Goal: Obtain resource: Download file/media

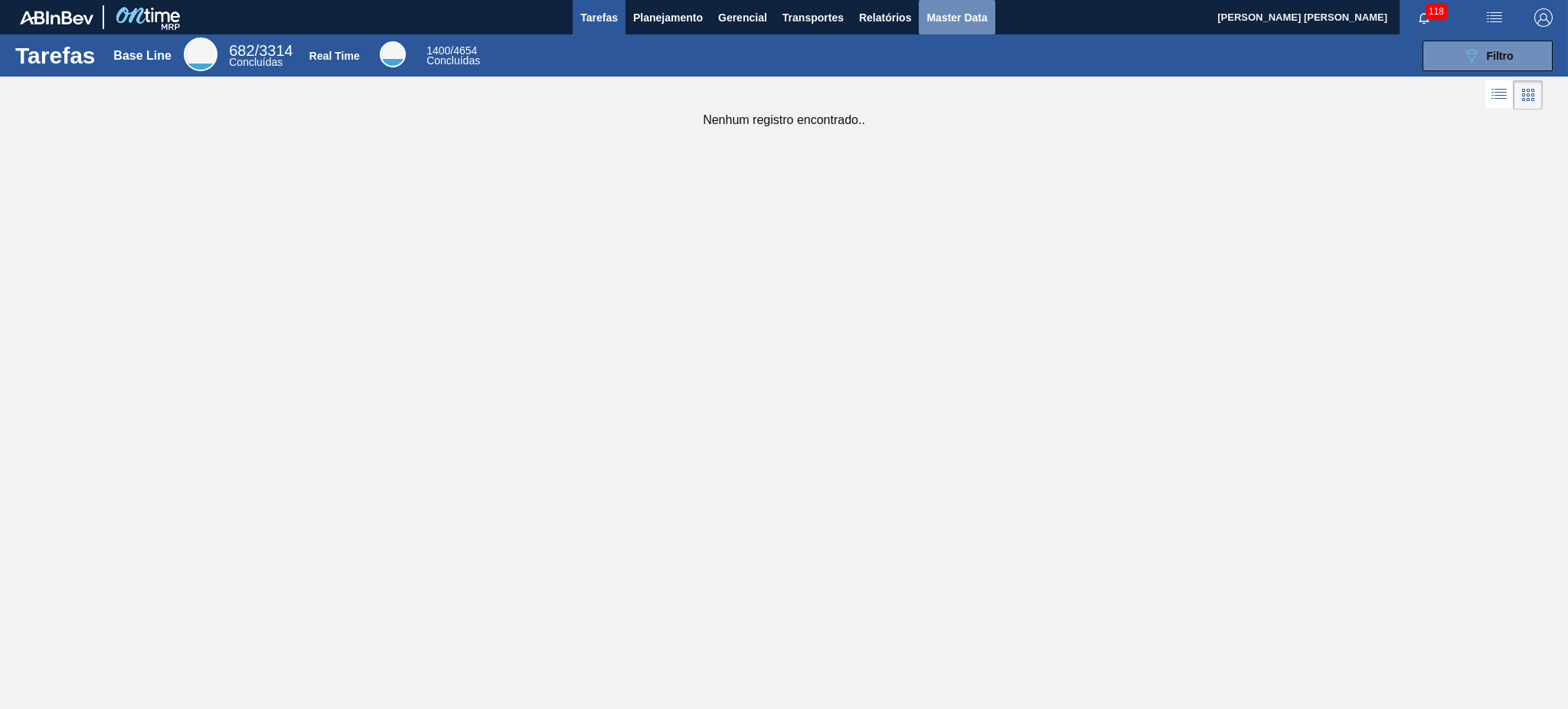
click at [981, 12] on span "Master Data" at bounding box center [957, 17] width 61 height 18
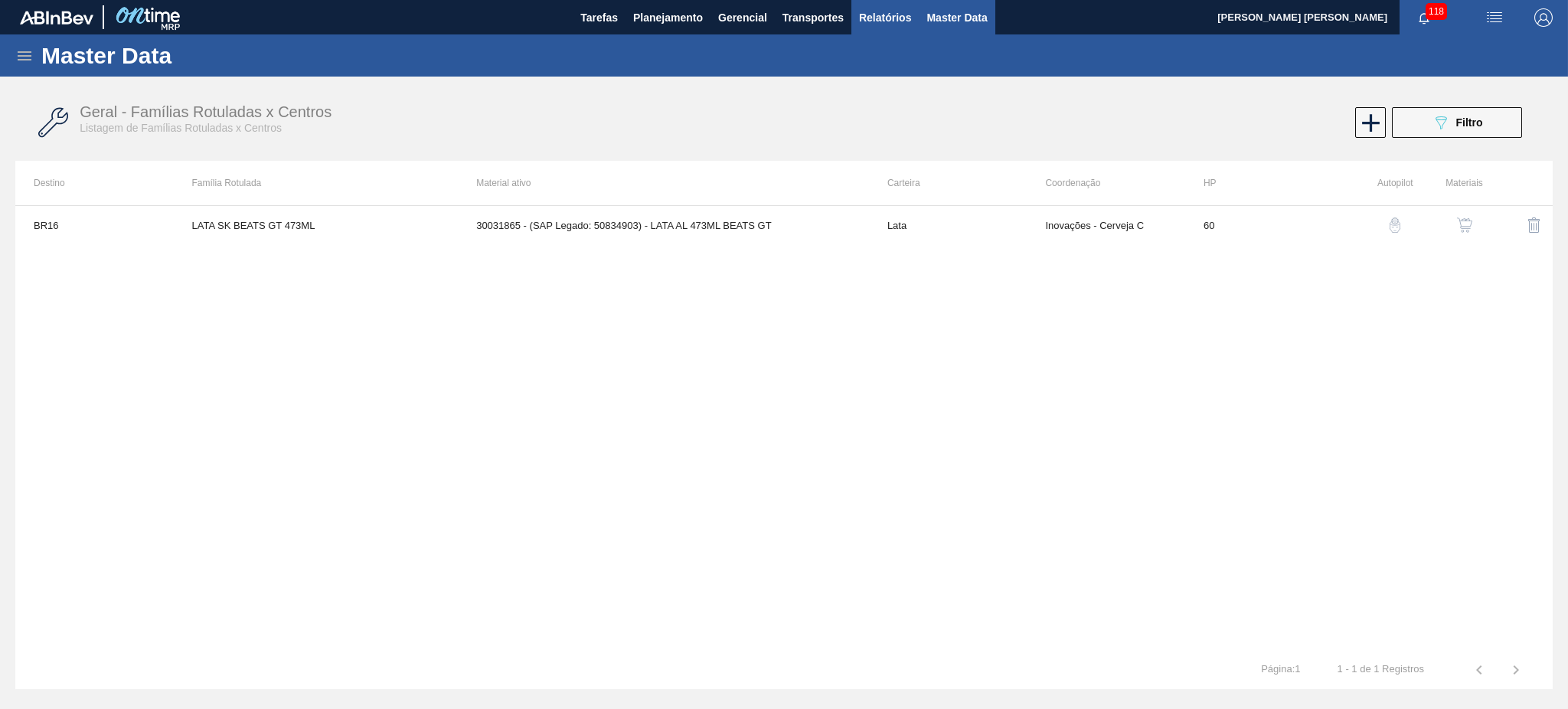
click at [878, 8] on span "Relatórios" at bounding box center [885, 17] width 53 height 18
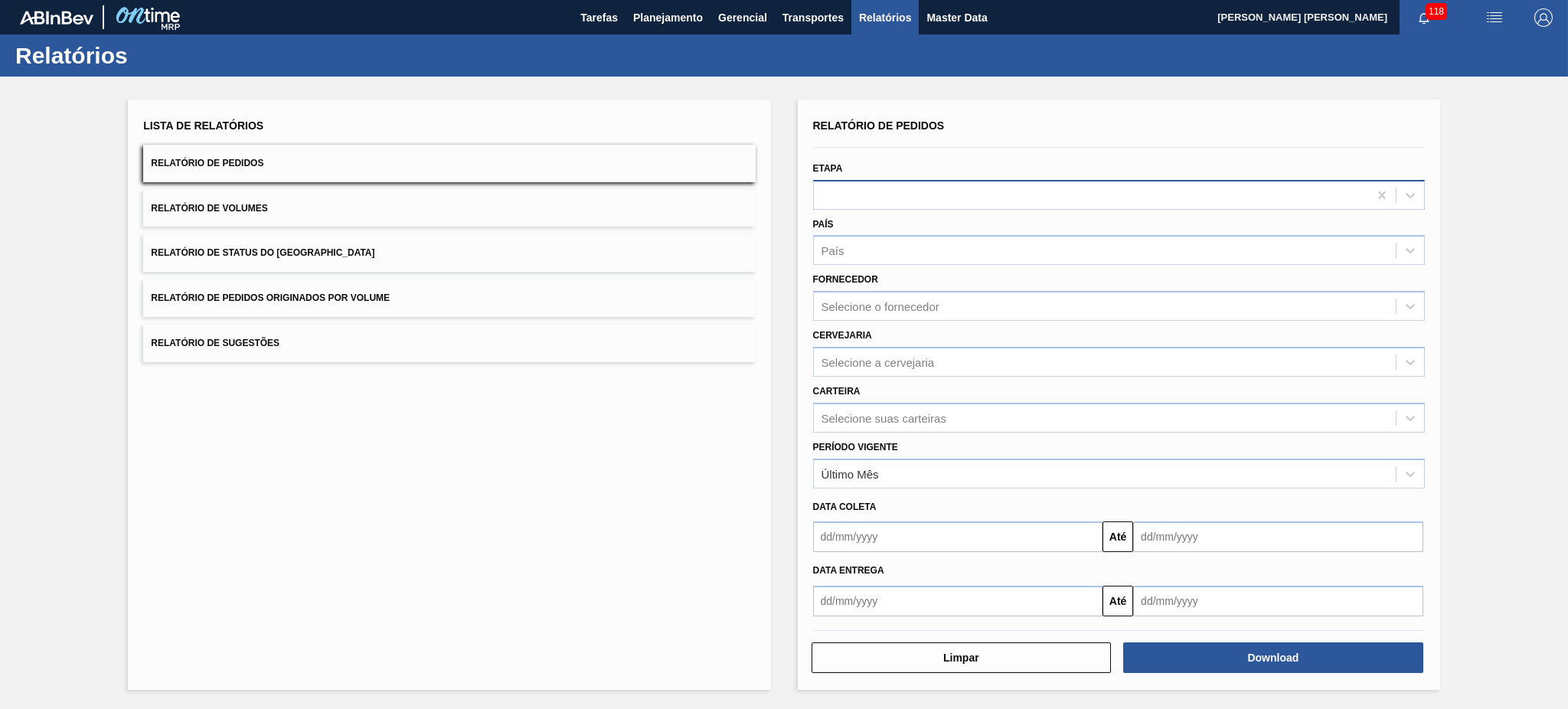
click at [873, 201] on div at bounding box center [1092, 195] width 555 height 22
click at [1567, 98] on div "Lista de Relatórios Relatório de Pedidos Relatório de Volumes Relatório de Stat…" at bounding box center [784, 392] width 1568 height 633
click at [975, 255] on div "País" at bounding box center [1106, 250] width 582 height 22
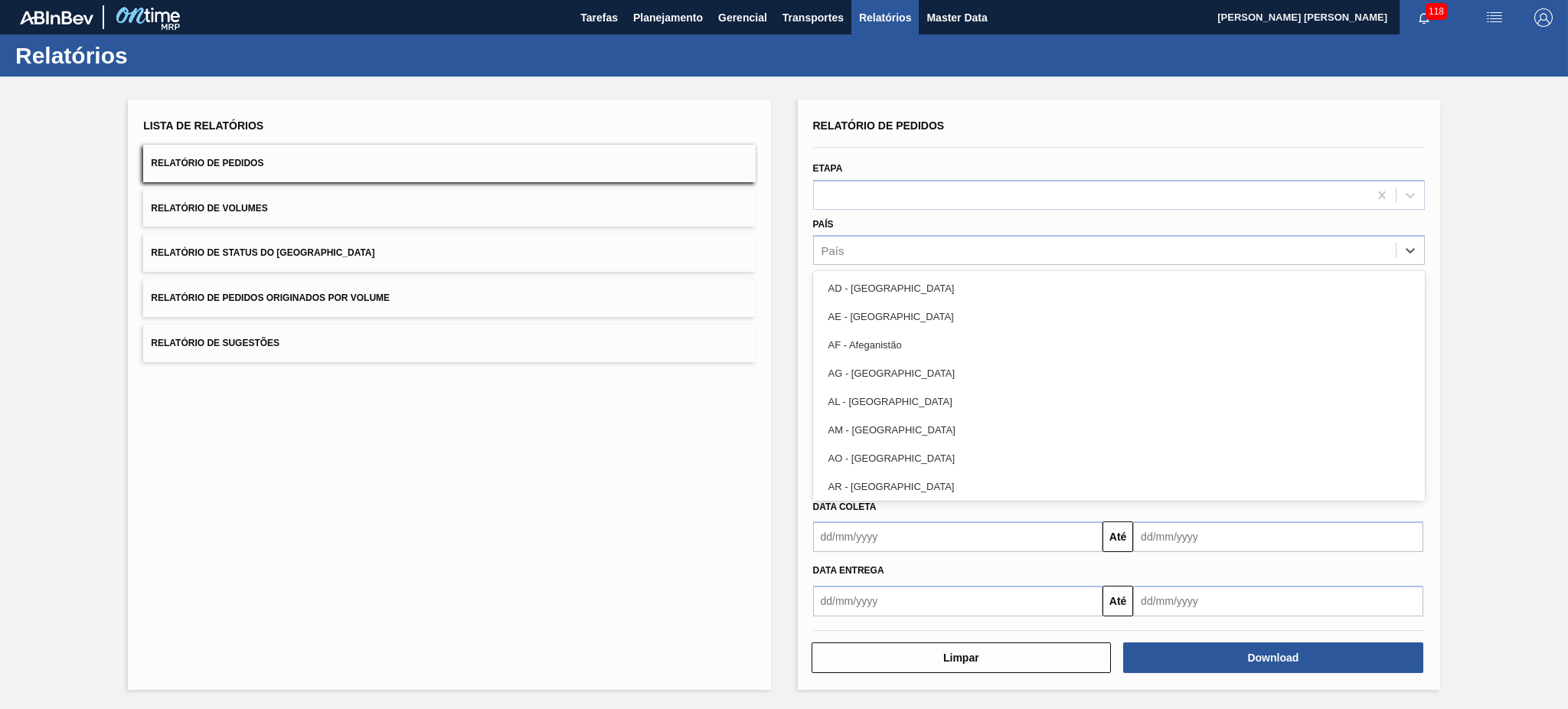
click at [1485, 320] on div "Lista de Relatórios Relatório de Pedidos Relatório de Volumes Relatório de Stat…" at bounding box center [784, 392] width 1568 height 633
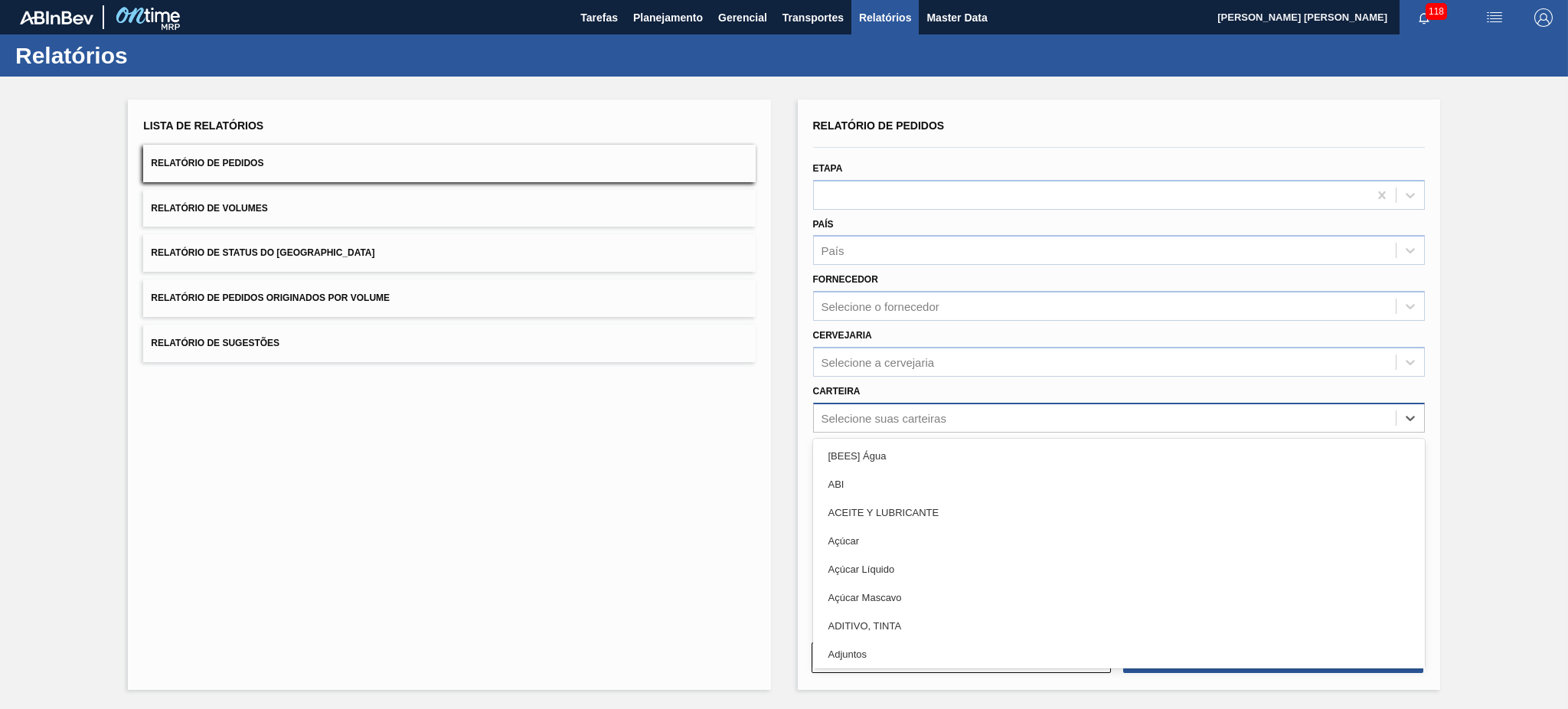
click at [908, 415] on div "Selecione suas carteiras" at bounding box center [883, 417] width 124 height 13
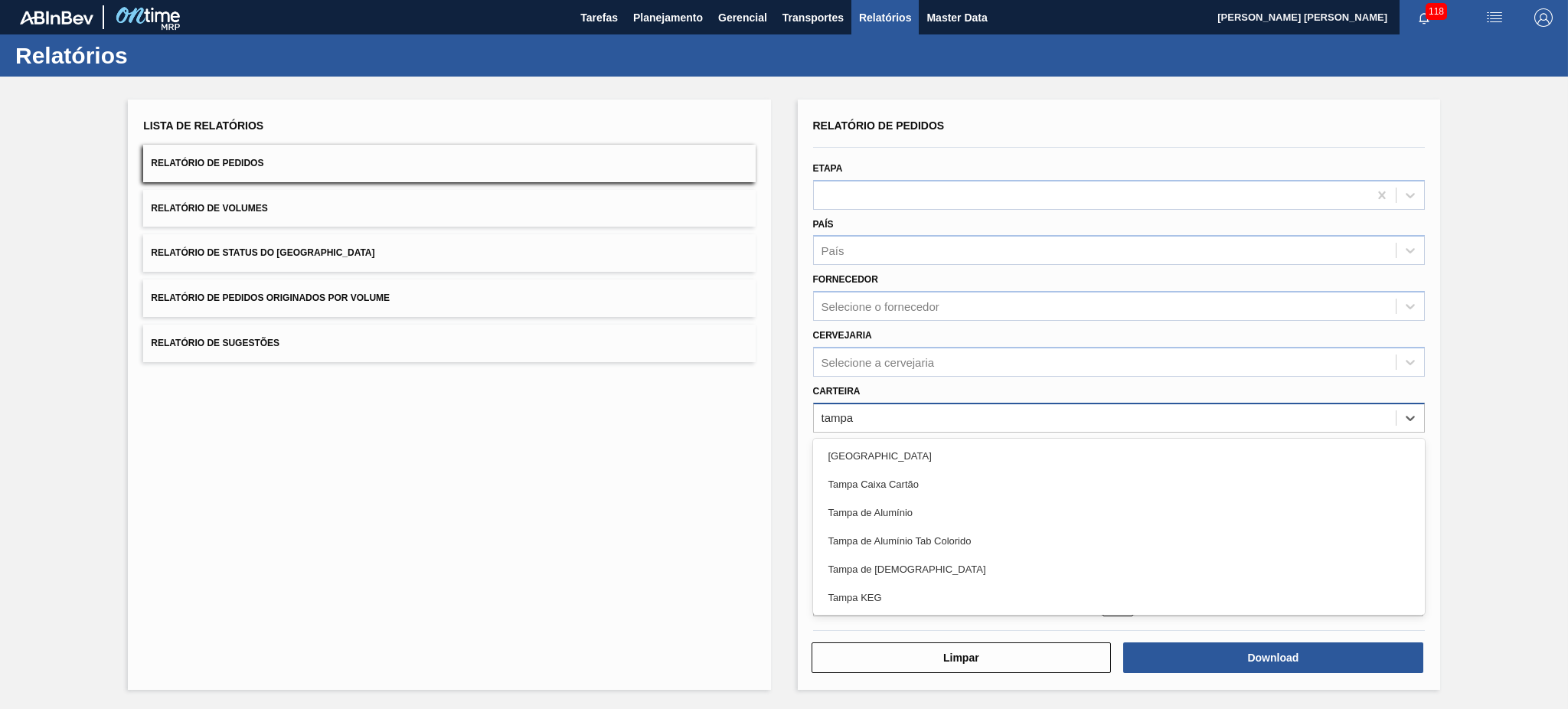
type input "tampa de"
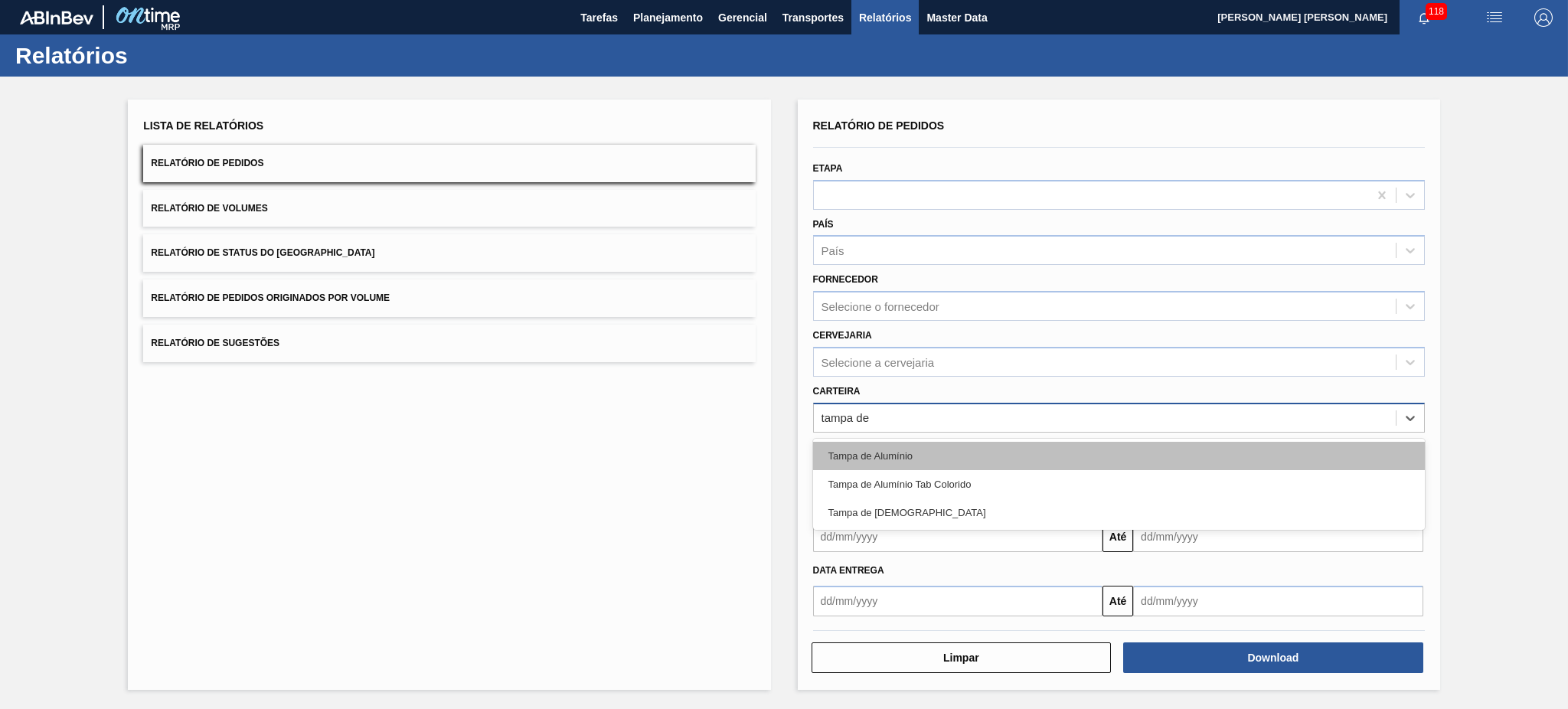
click at [914, 442] on div "Tampa de Alumínio" at bounding box center [1119, 456] width 612 height 29
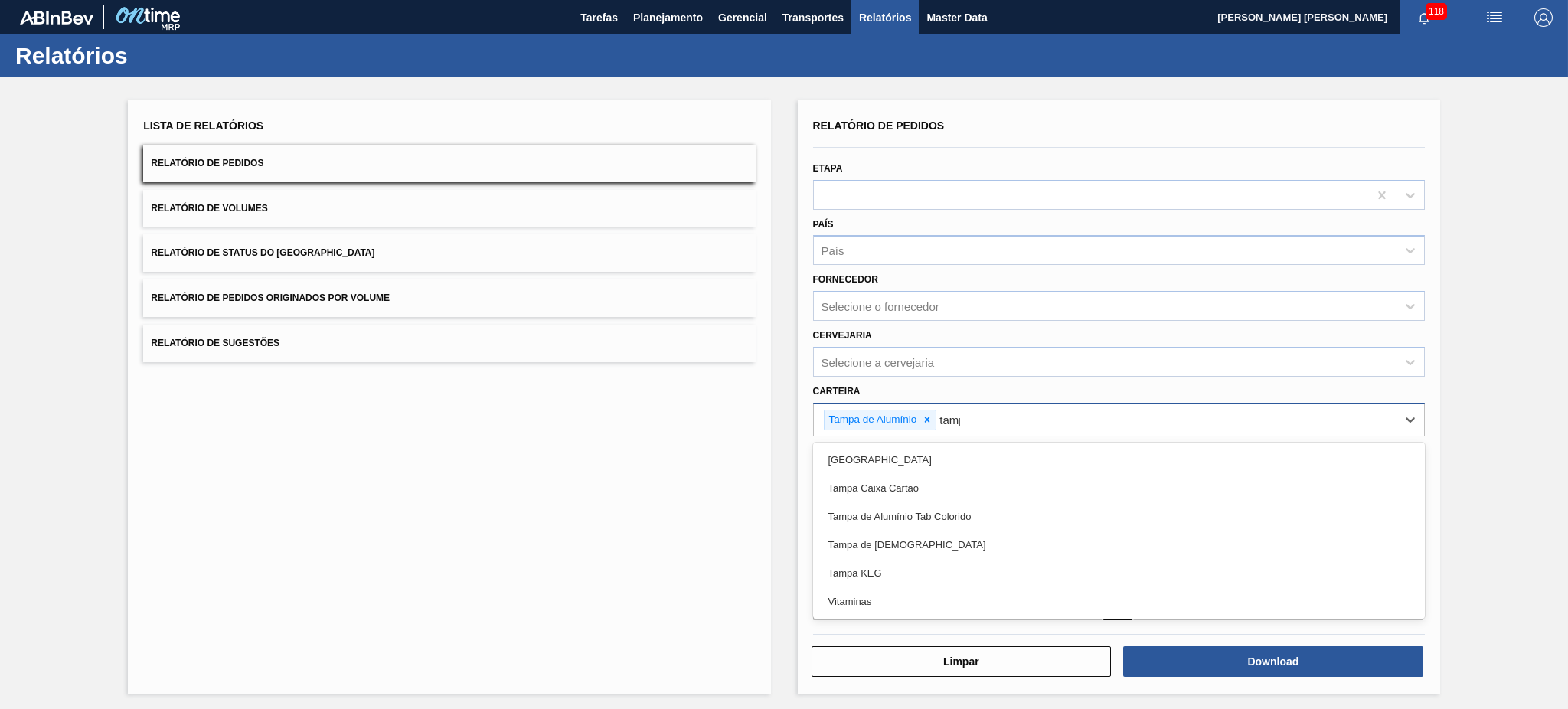
type input "[GEOGRAPHIC_DATA]"
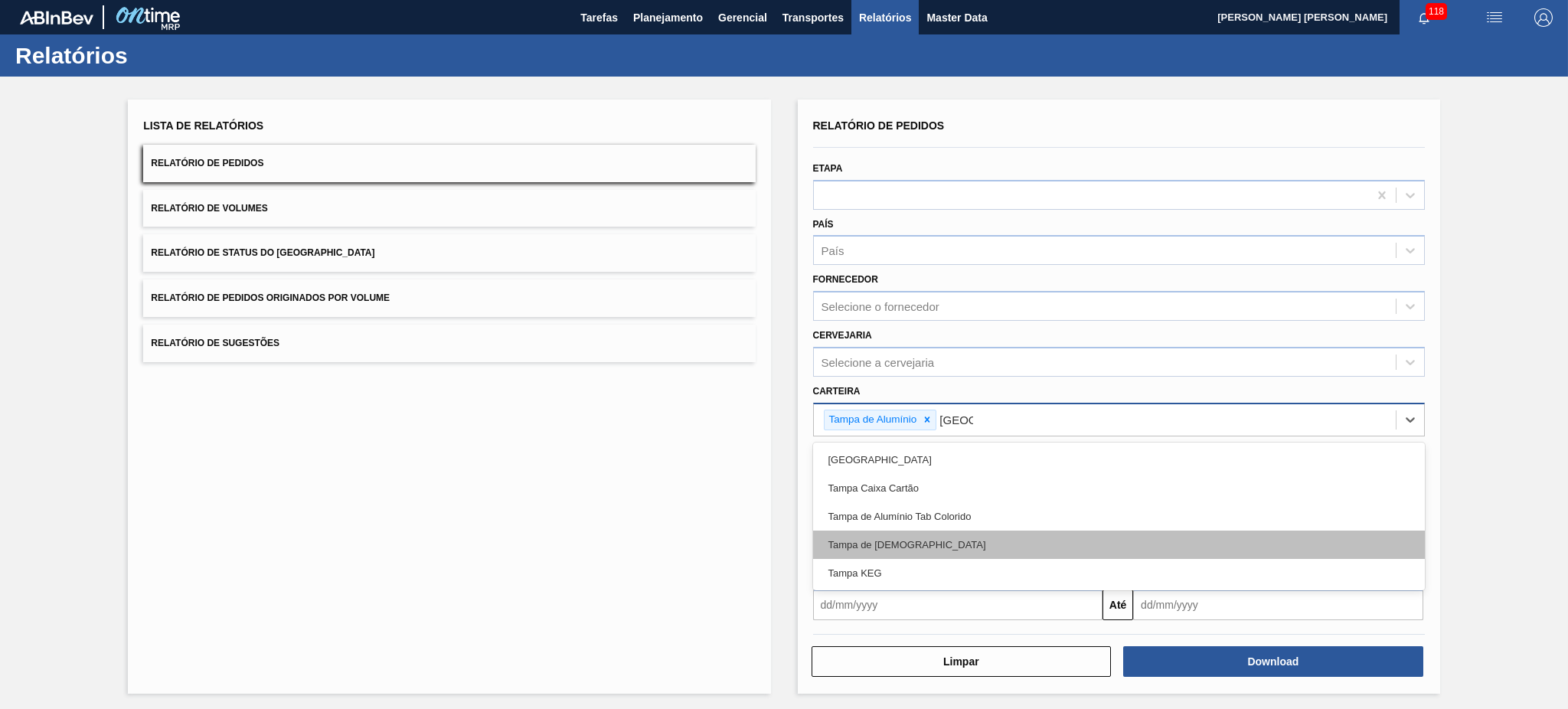
click at [946, 542] on div "Tampa de [DEMOGRAPHIC_DATA]" at bounding box center [1119, 544] width 612 height 29
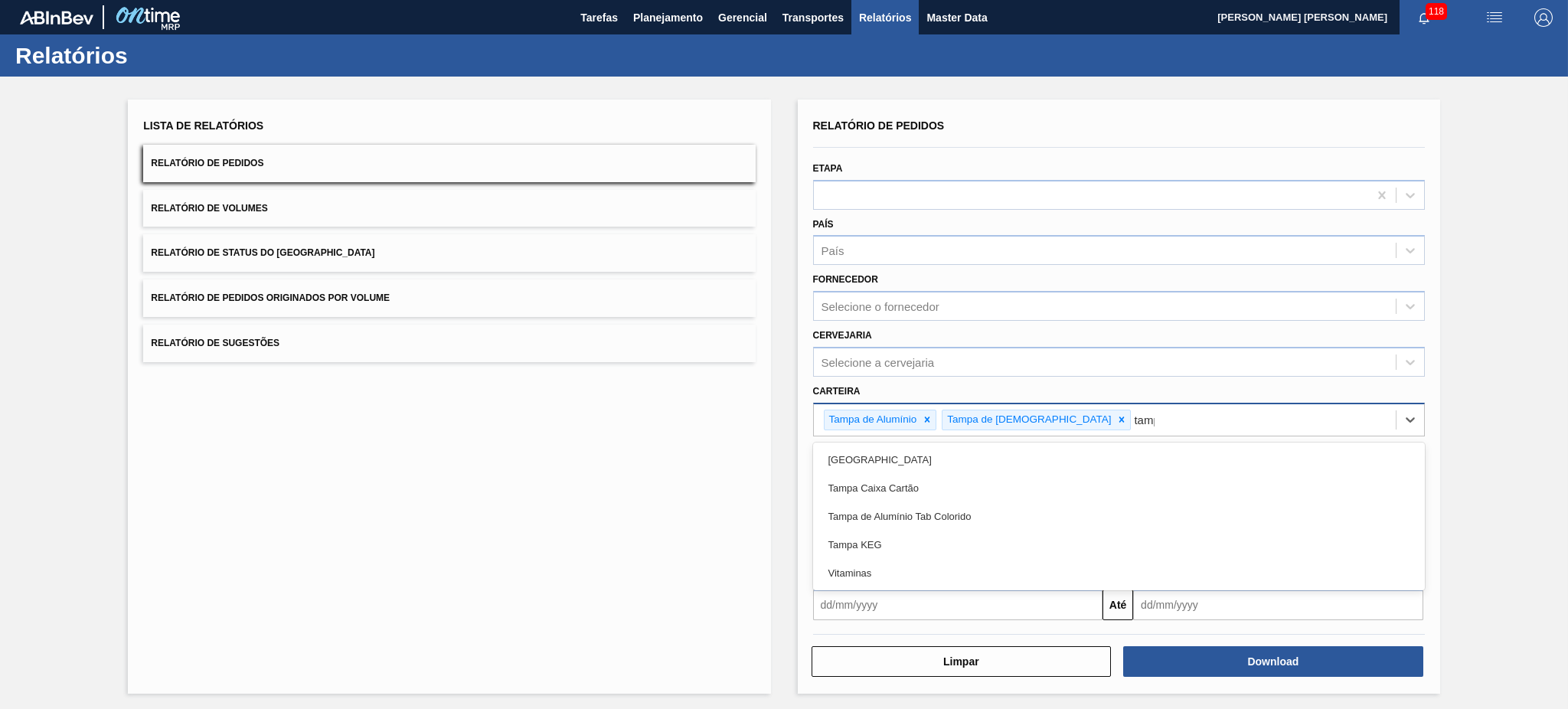
type input "[GEOGRAPHIC_DATA]"
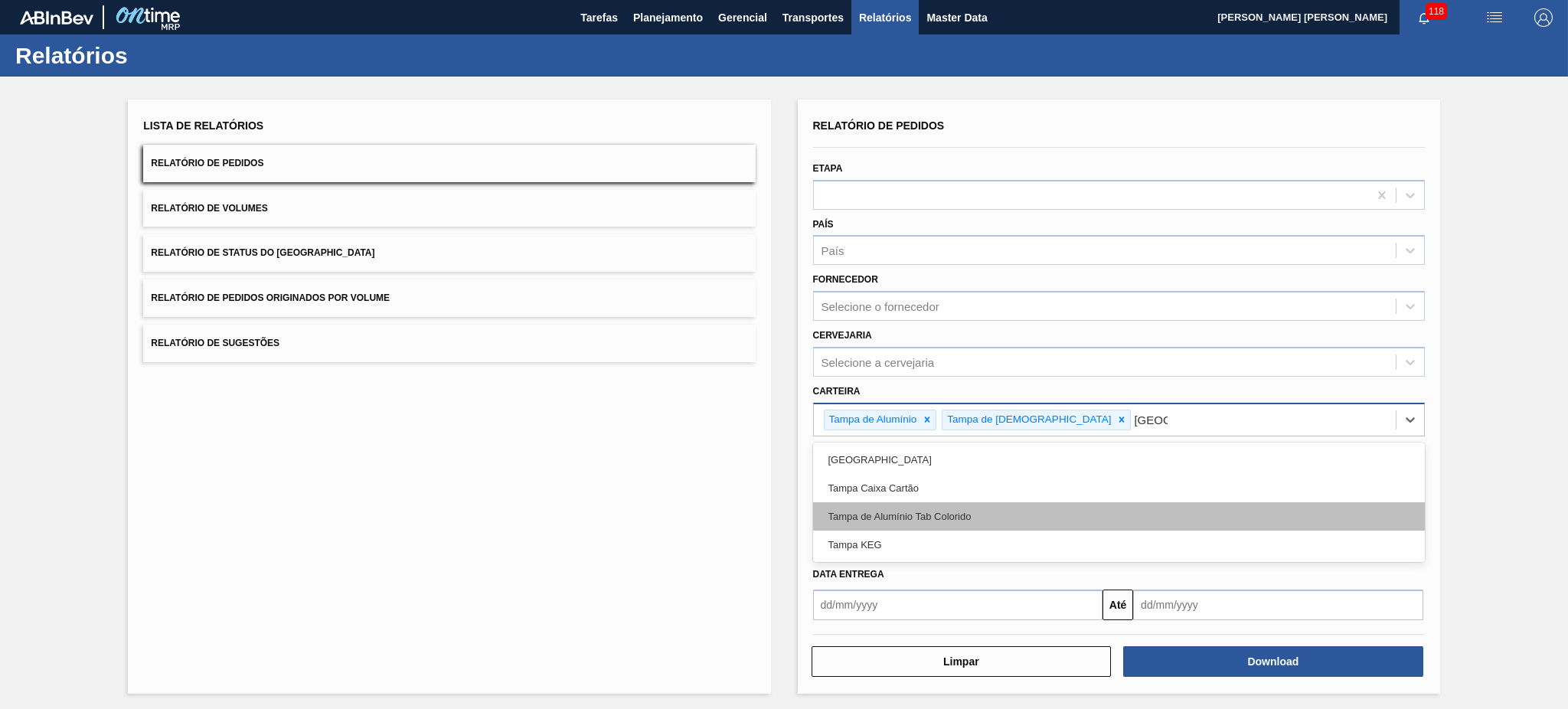
click at [1007, 515] on div "Tampa de Alumínio Tab Colorido" at bounding box center [1119, 516] width 612 height 29
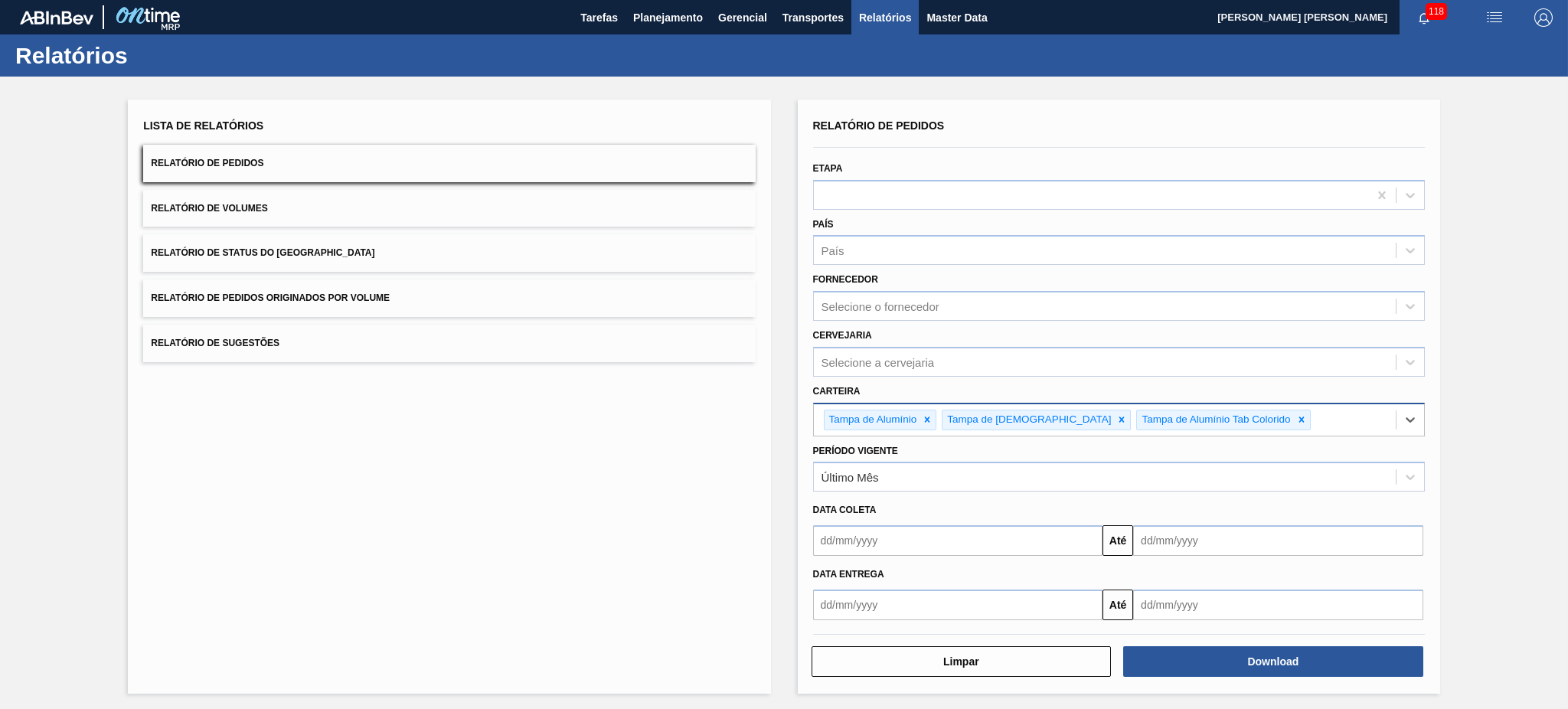
click at [925, 456] on div "Período Vigente Último Mês" at bounding box center [1119, 466] width 612 height 52
click at [895, 479] on div "Último Mês" at bounding box center [1106, 477] width 582 height 22
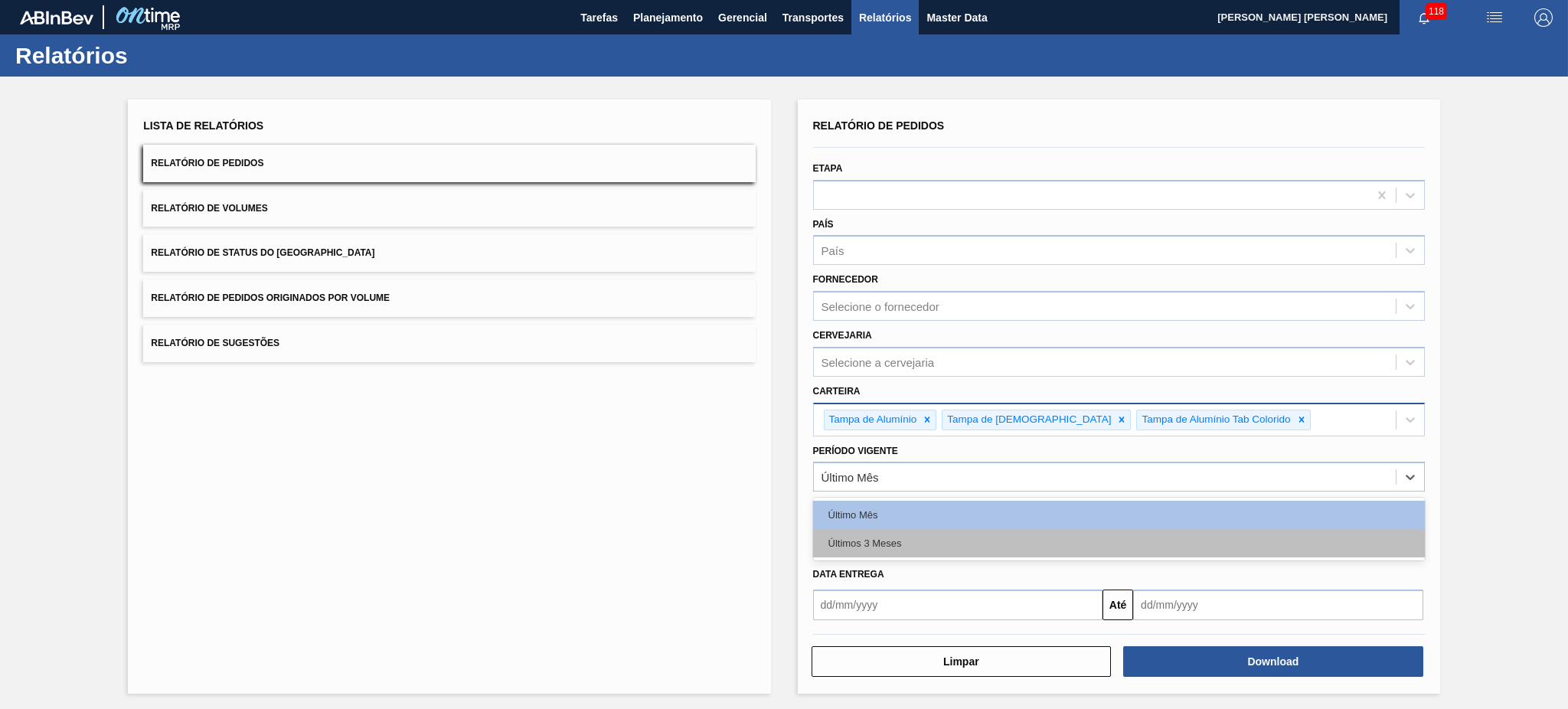
click at [865, 540] on div "Últimos 3 Meses" at bounding box center [1119, 542] width 612 height 29
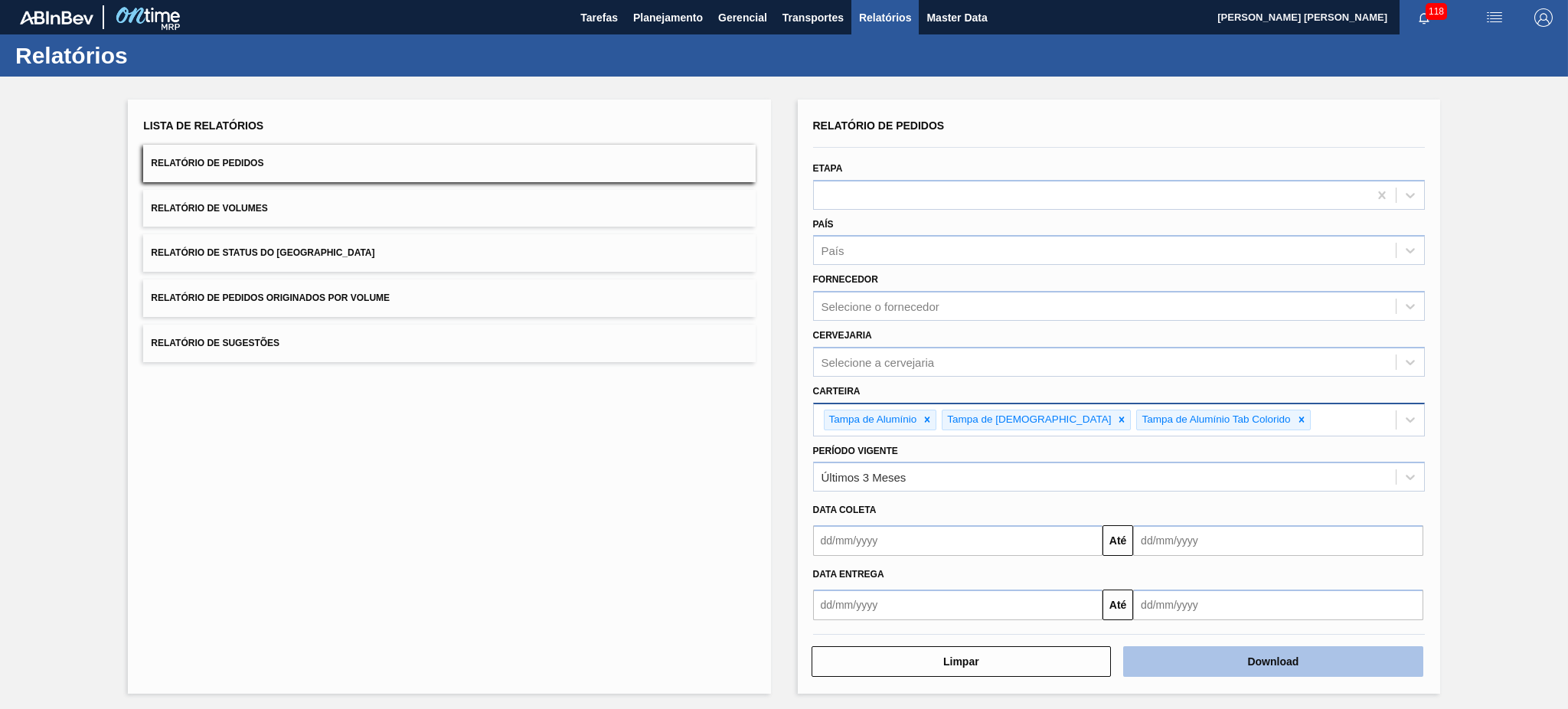
click at [1246, 669] on button "Download" at bounding box center [1273, 661] width 300 height 30
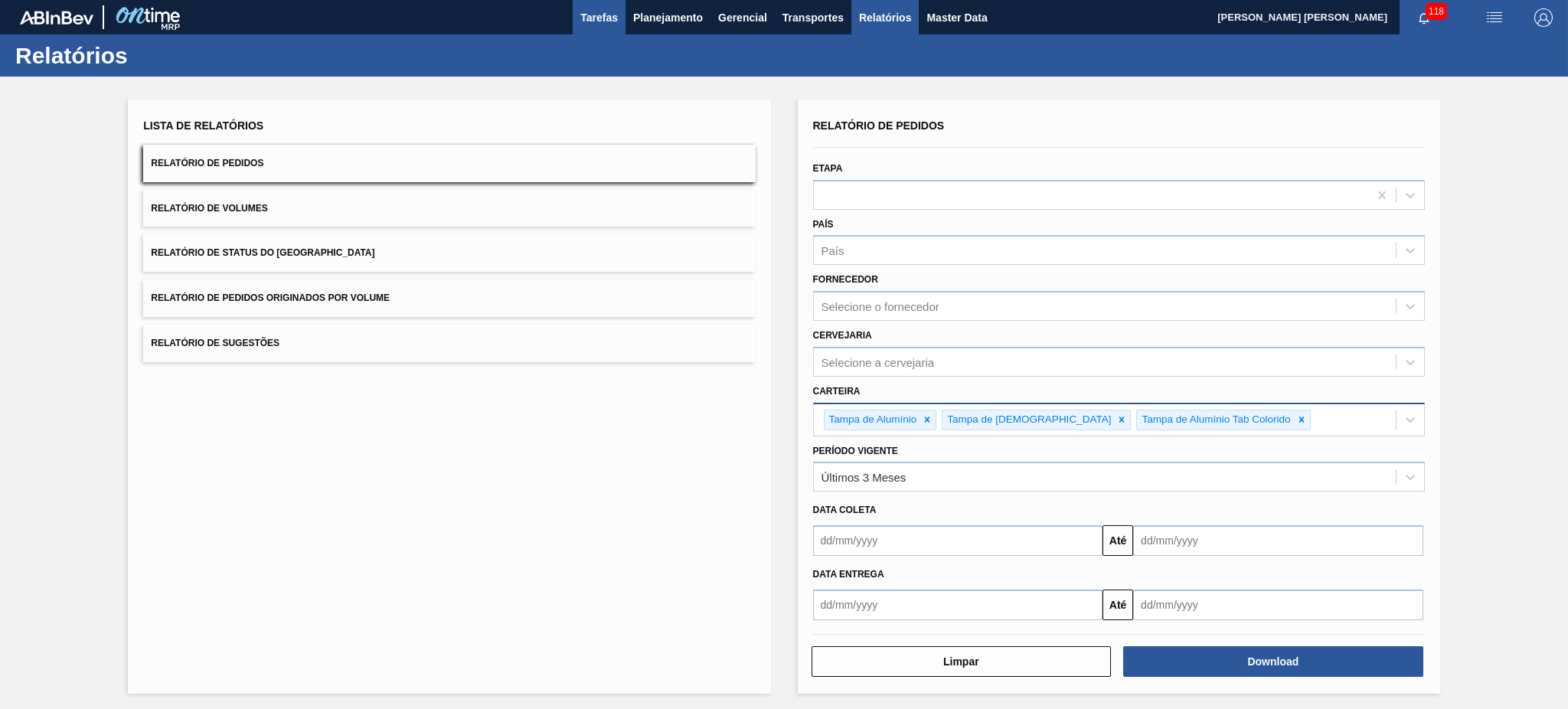
click at [613, 9] on span "Tarefas" at bounding box center [599, 17] width 38 height 18
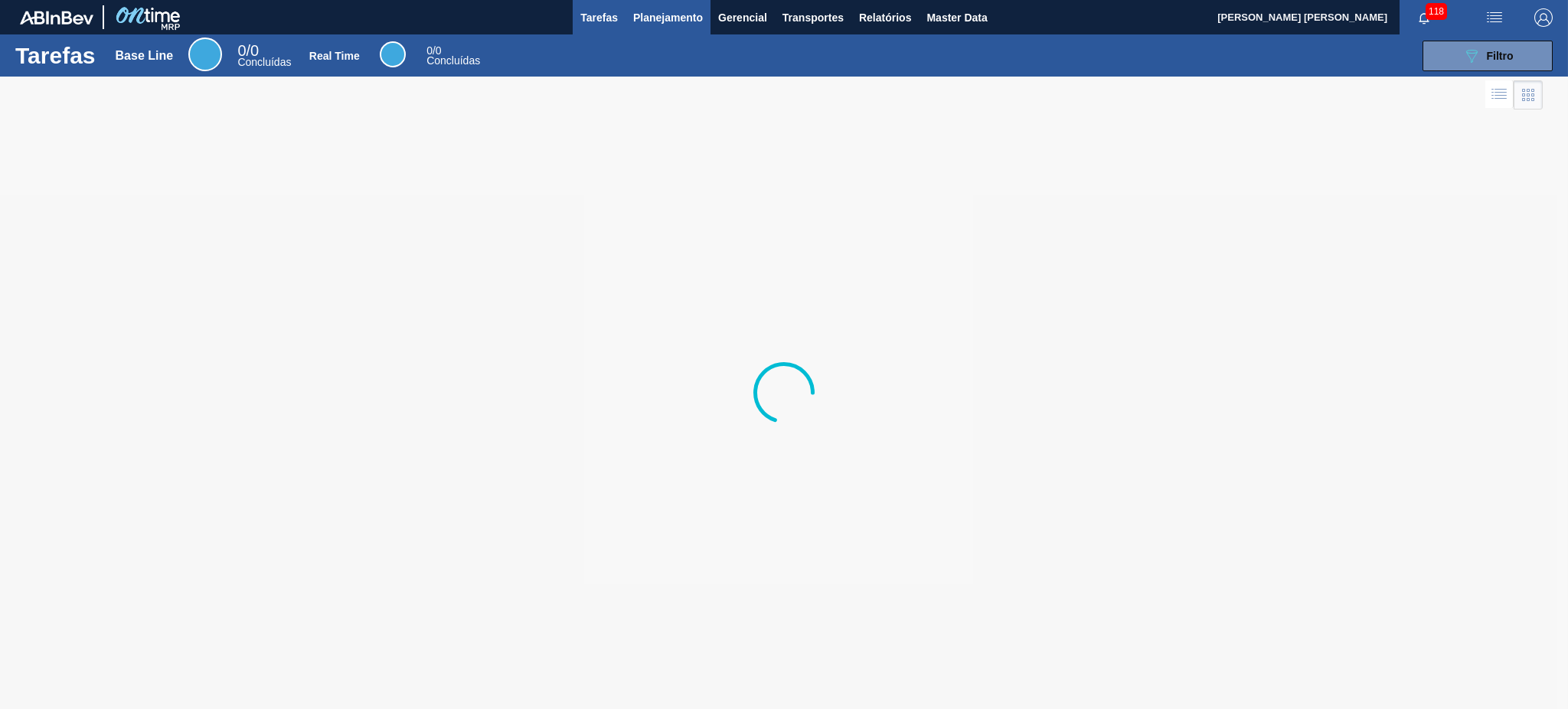
click at [656, 10] on span "Planejamento" at bounding box center [668, 17] width 70 height 18
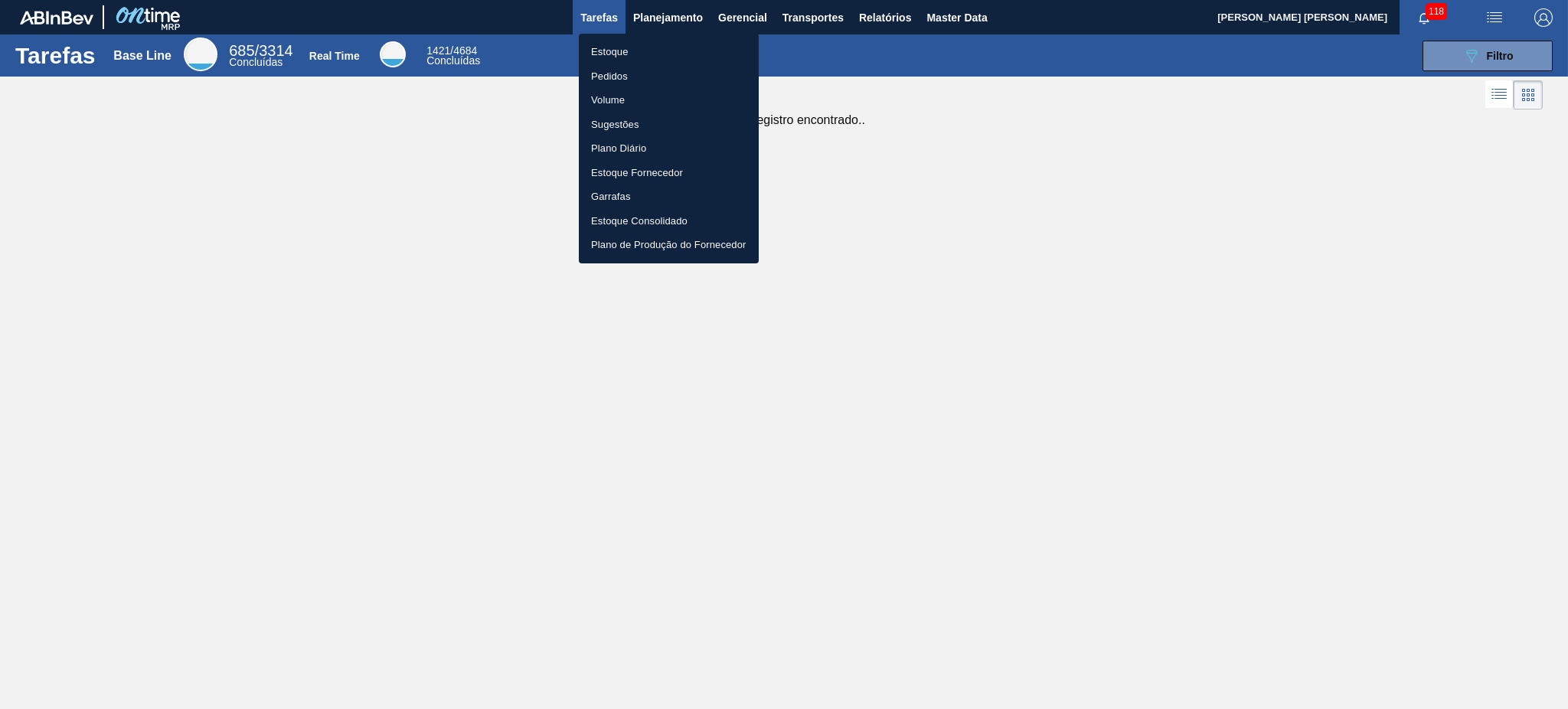
click at [644, 48] on li "Estoque" at bounding box center [668, 52] width 180 height 25
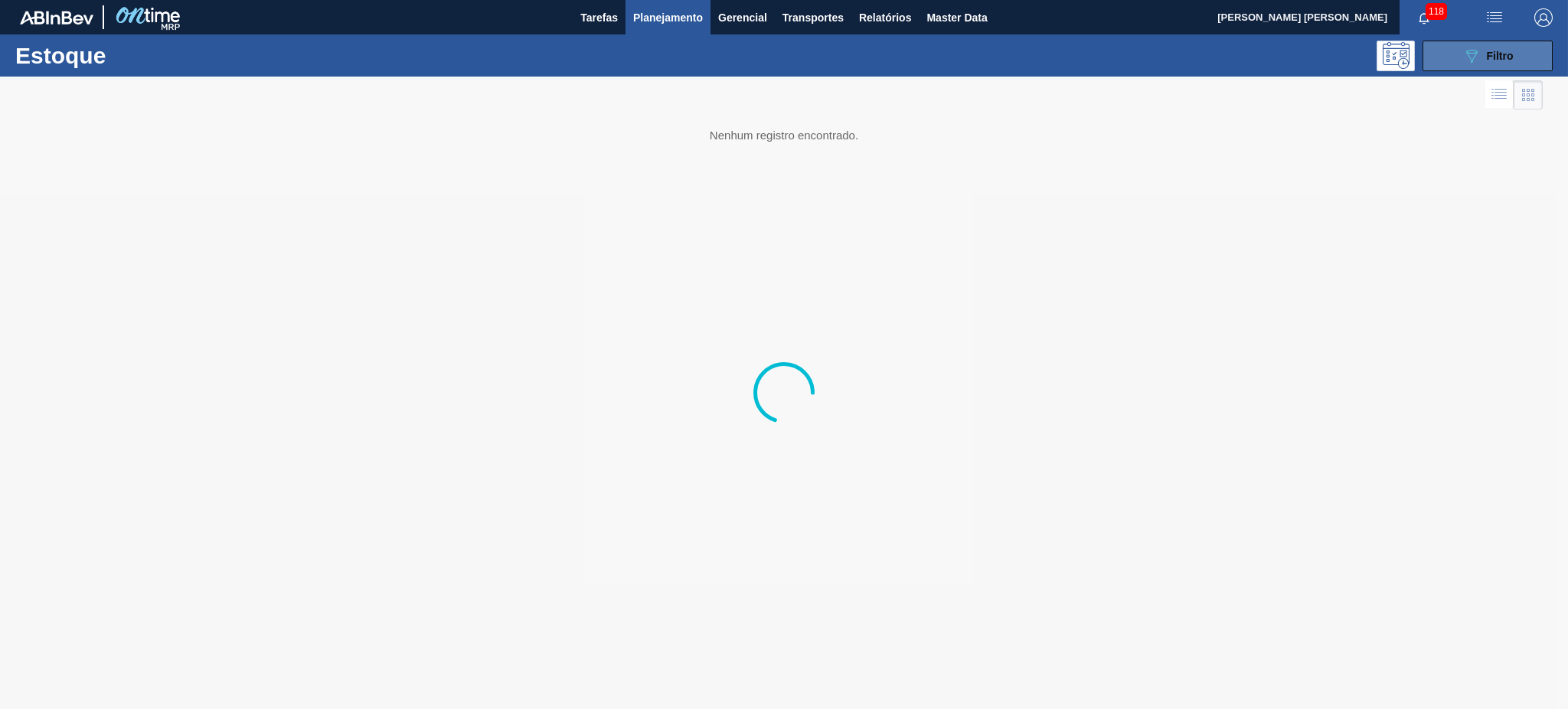
click at [1461, 53] on button "089F7B8B-B2A5-4AFE-B5C0-19BA573D28AC Filtro" at bounding box center [1488, 55] width 130 height 30
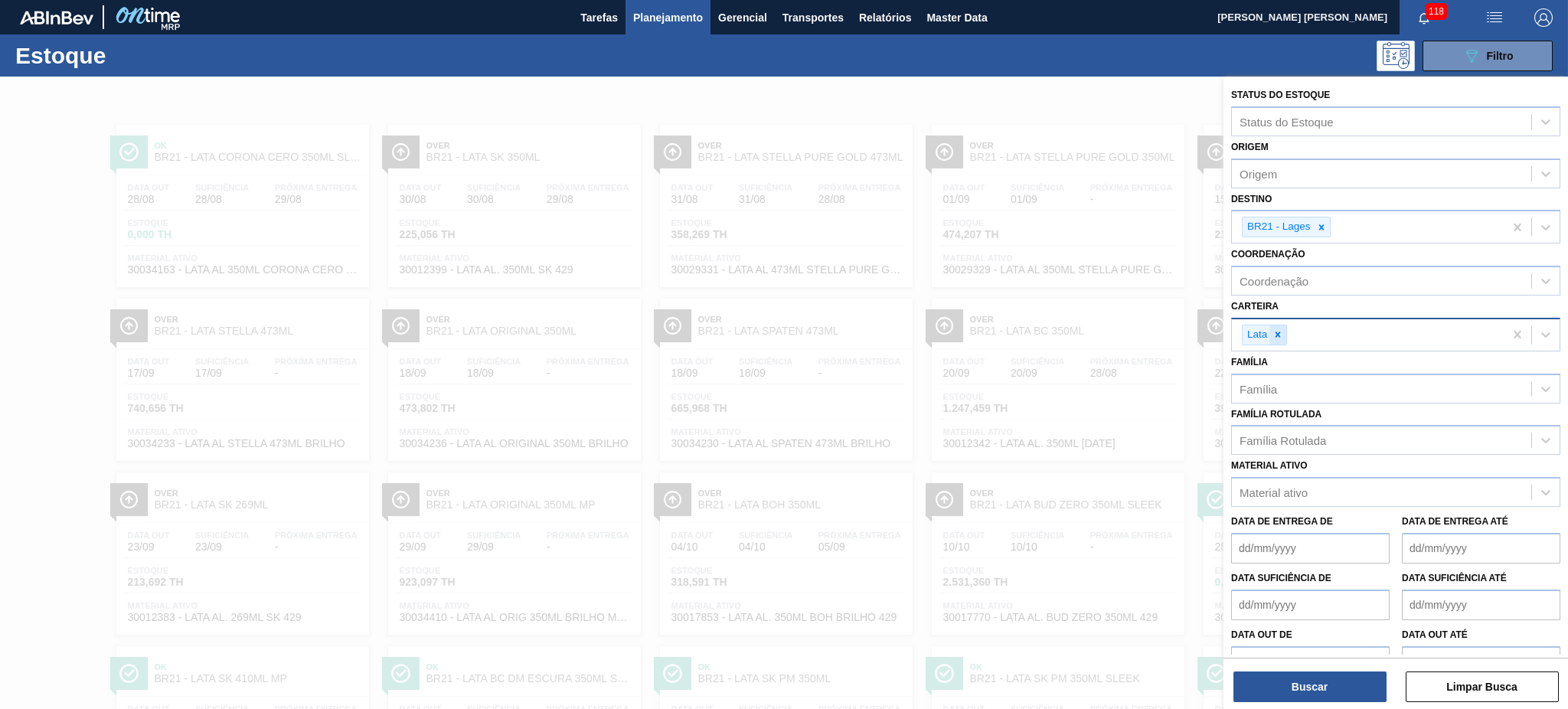
click at [1277, 329] on icon at bounding box center [1279, 334] width 11 height 11
click at [1328, 230] on div at bounding box center [1322, 227] width 17 height 19
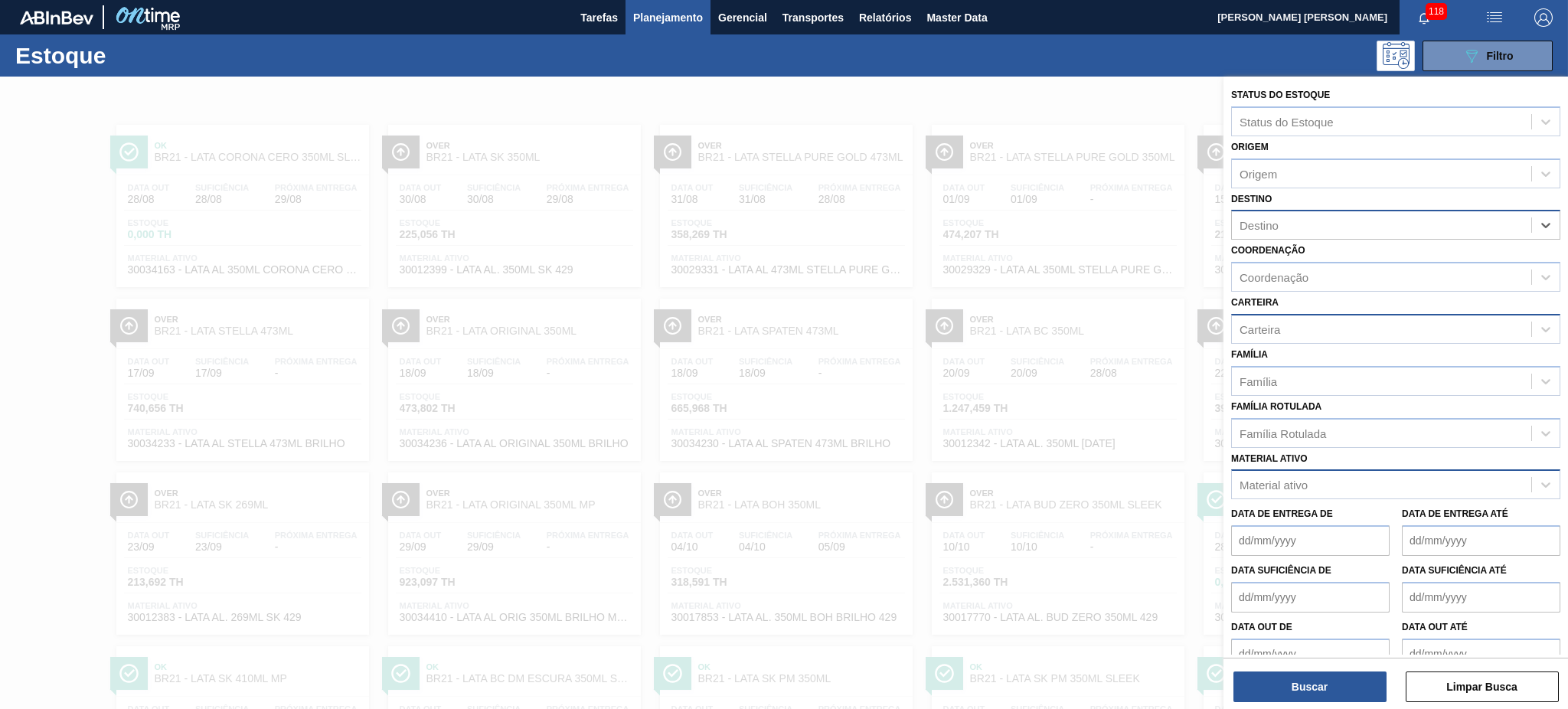
click at [1293, 488] on div "Material ativo" at bounding box center [1382, 485] width 299 height 22
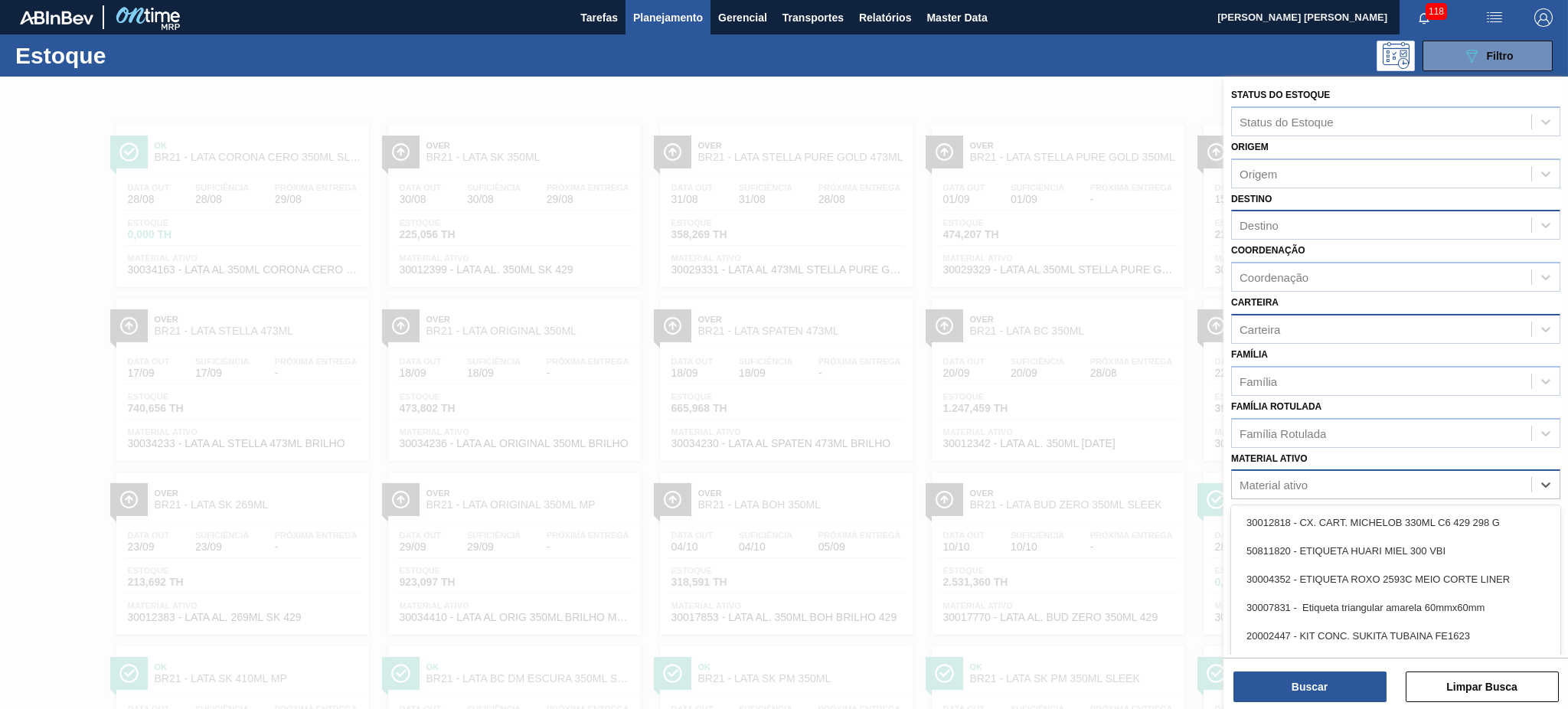
scroll to position [27, 0]
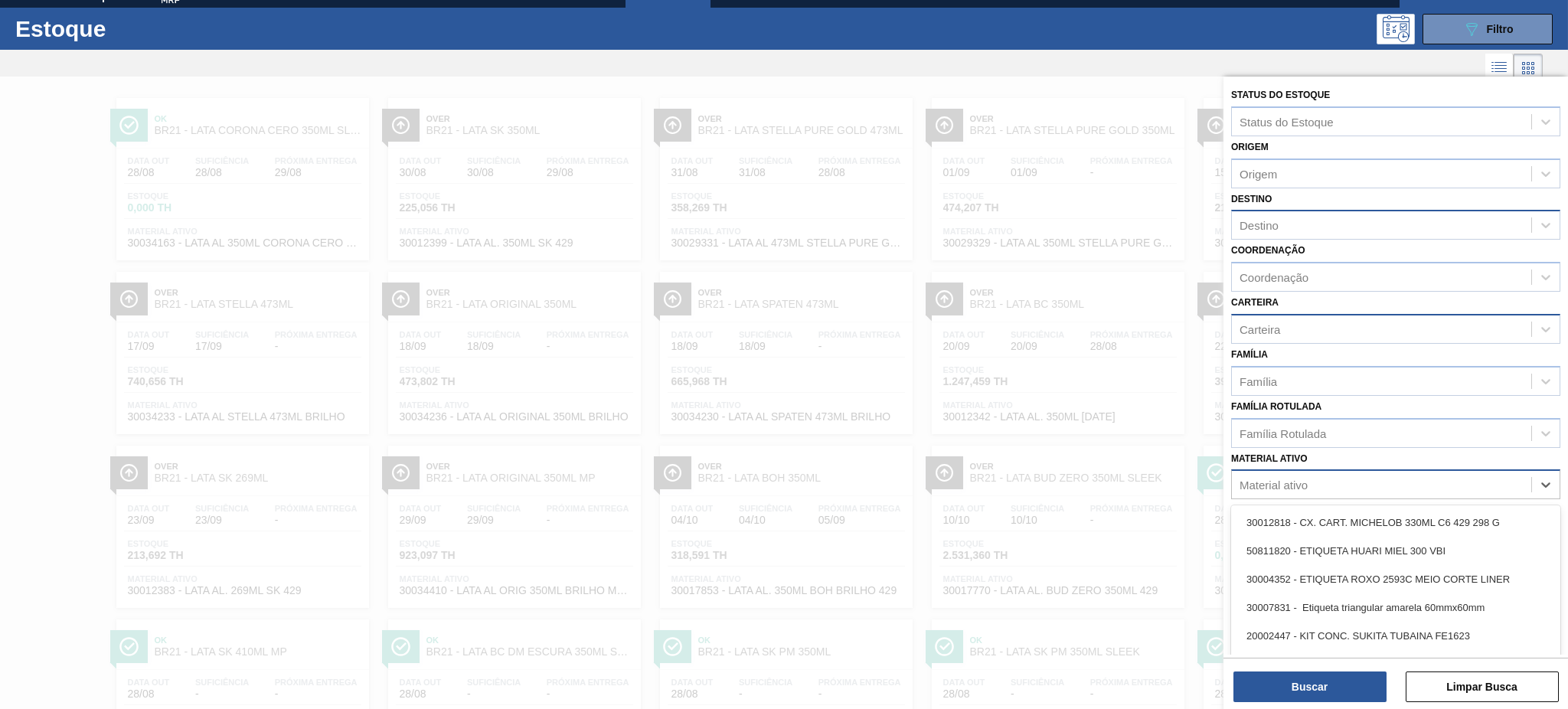
paste ativo "30034439"
type ativo "30034439"
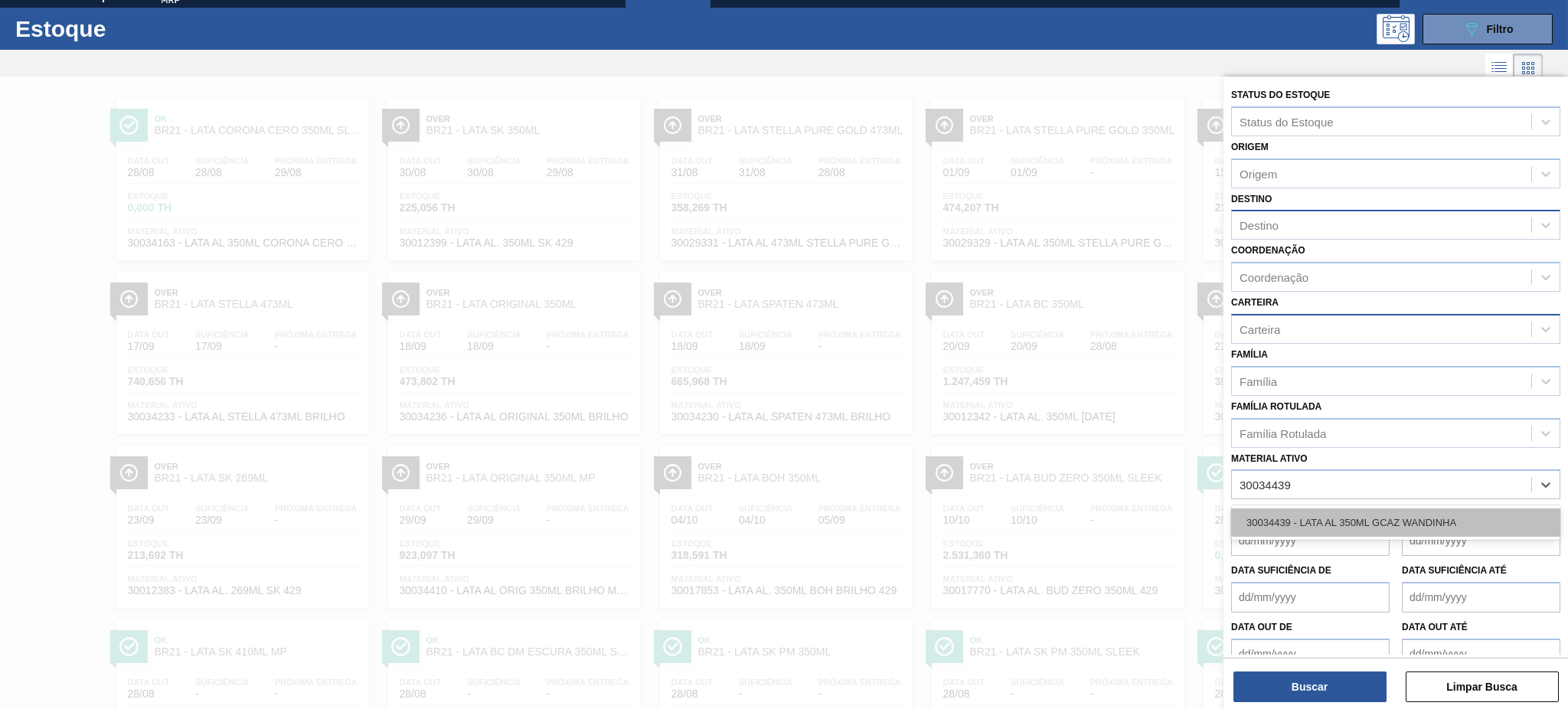
click at [1308, 510] on div "30034439 - LATA AL 350ML GCAZ WANDINHA" at bounding box center [1396, 522] width 329 height 29
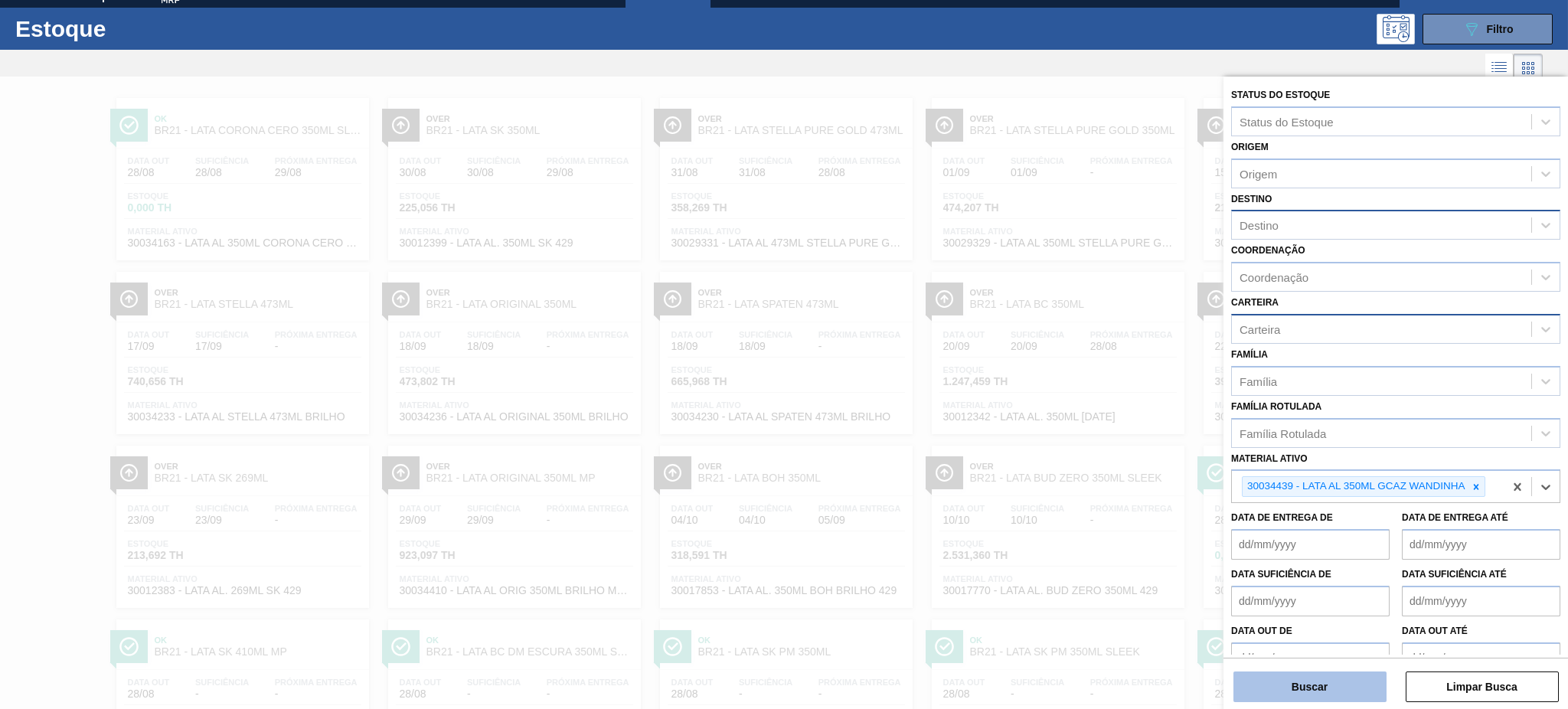
click at [1292, 672] on button "Buscar" at bounding box center [1310, 686] width 153 height 30
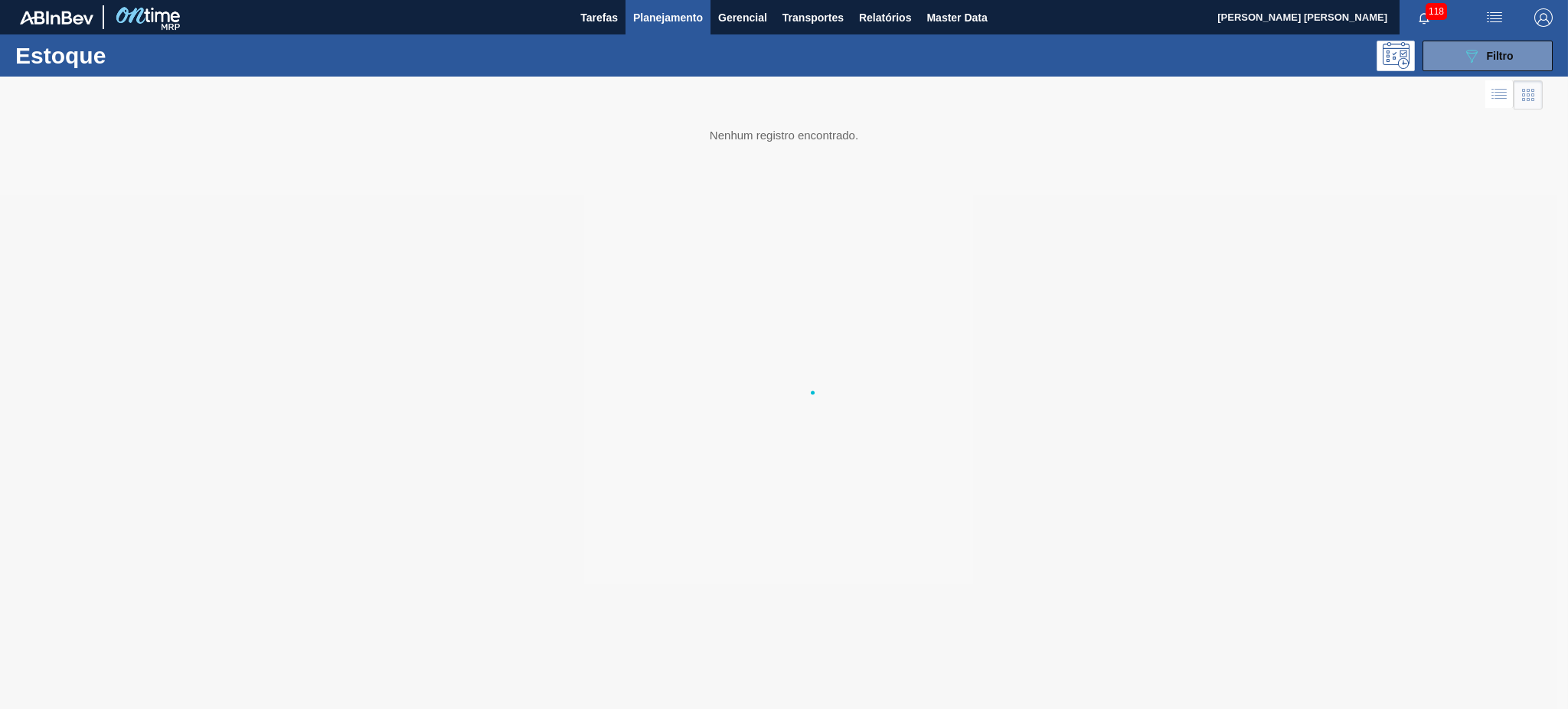
scroll to position [0, 0]
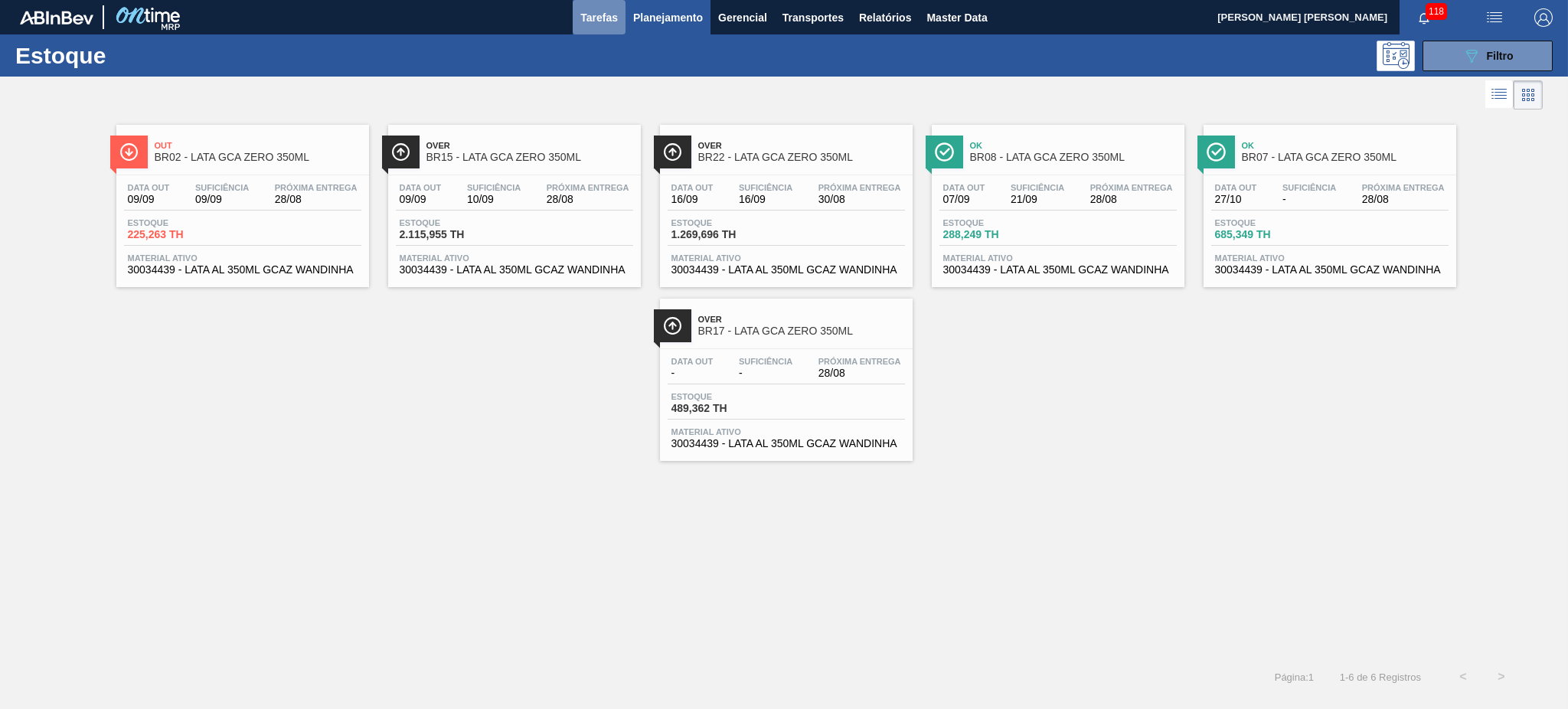
click at [597, 17] on span "Tarefas" at bounding box center [599, 17] width 38 height 18
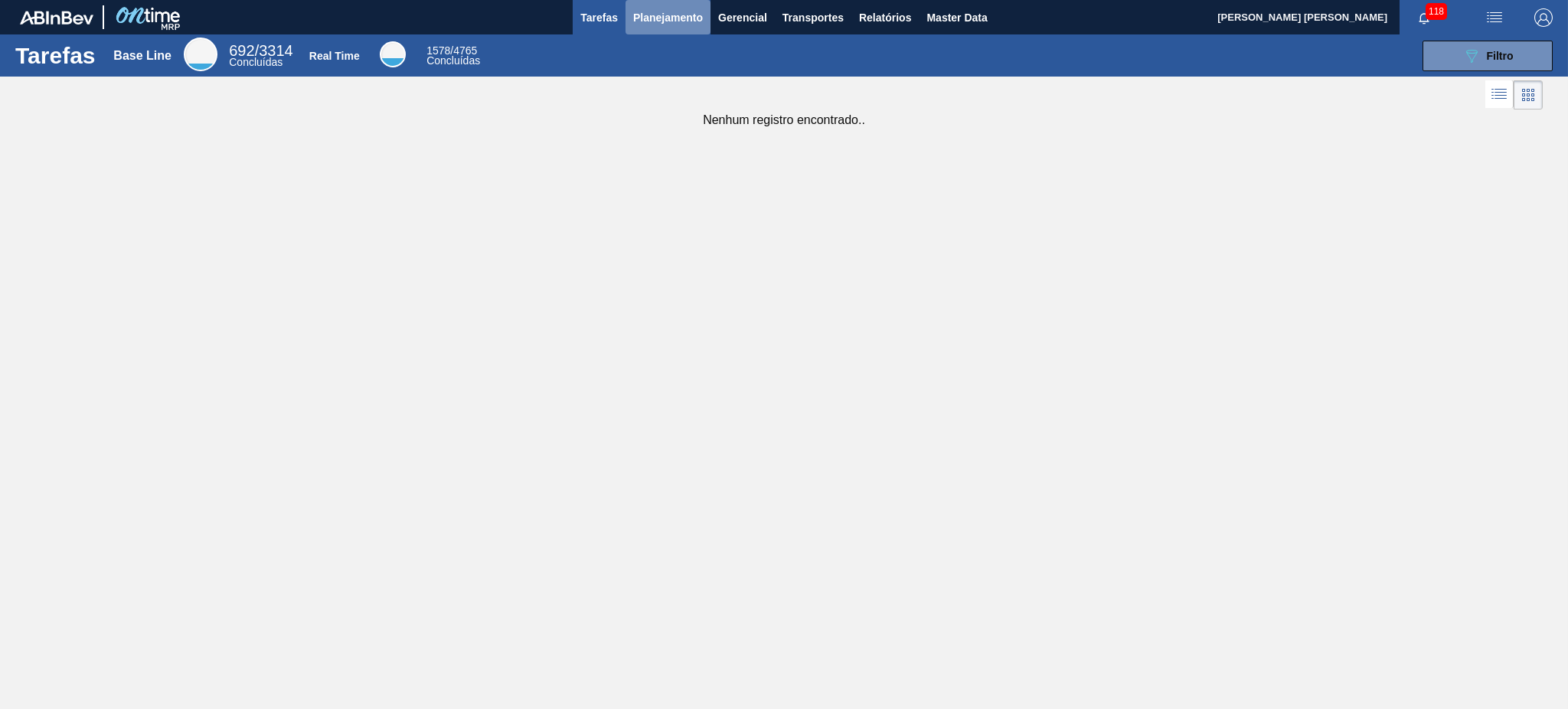
click at [675, 31] on button "Planejamento" at bounding box center [668, 17] width 85 height 34
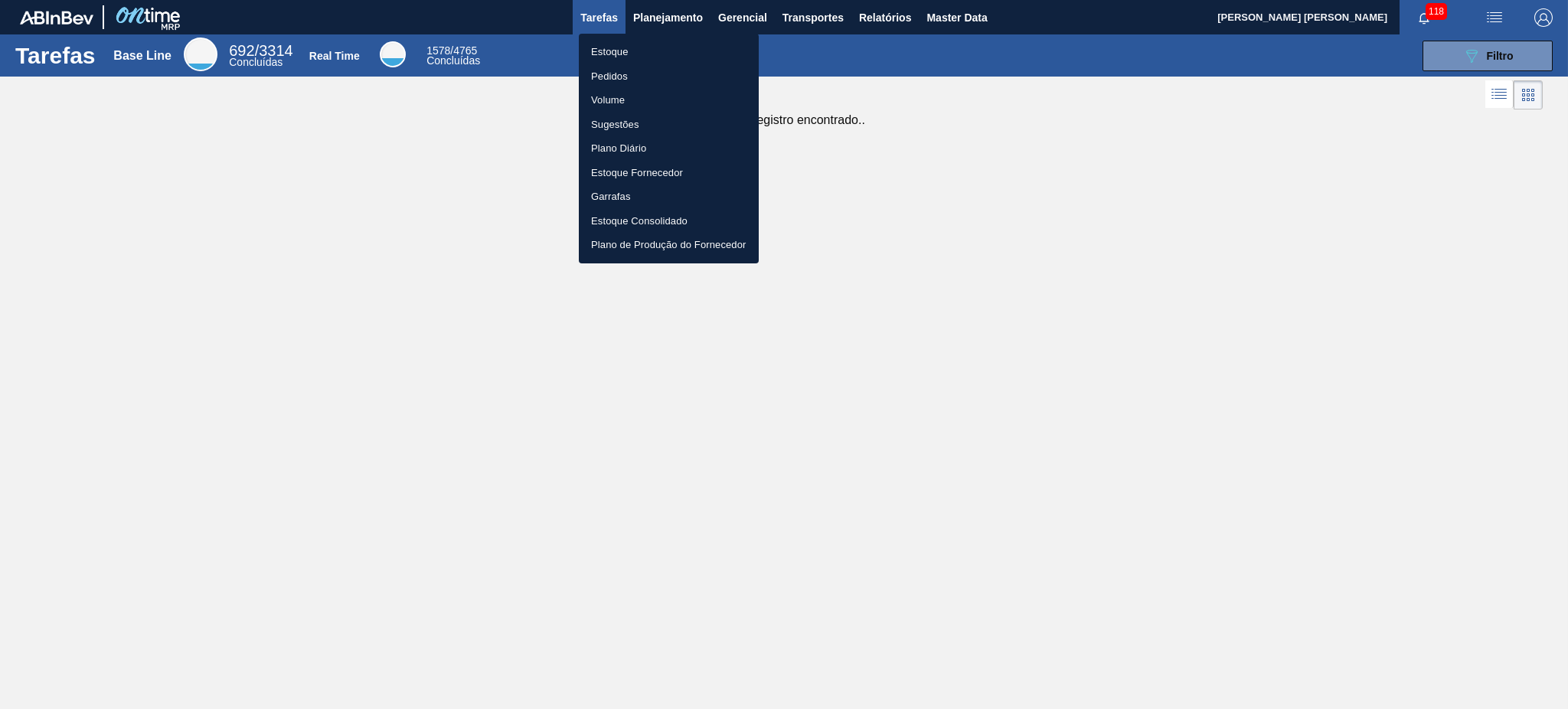
click at [640, 42] on li "Estoque" at bounding box center [668, 52] width 180 height 25
